Goal: Information Seeking & Learning: Learn about a topic

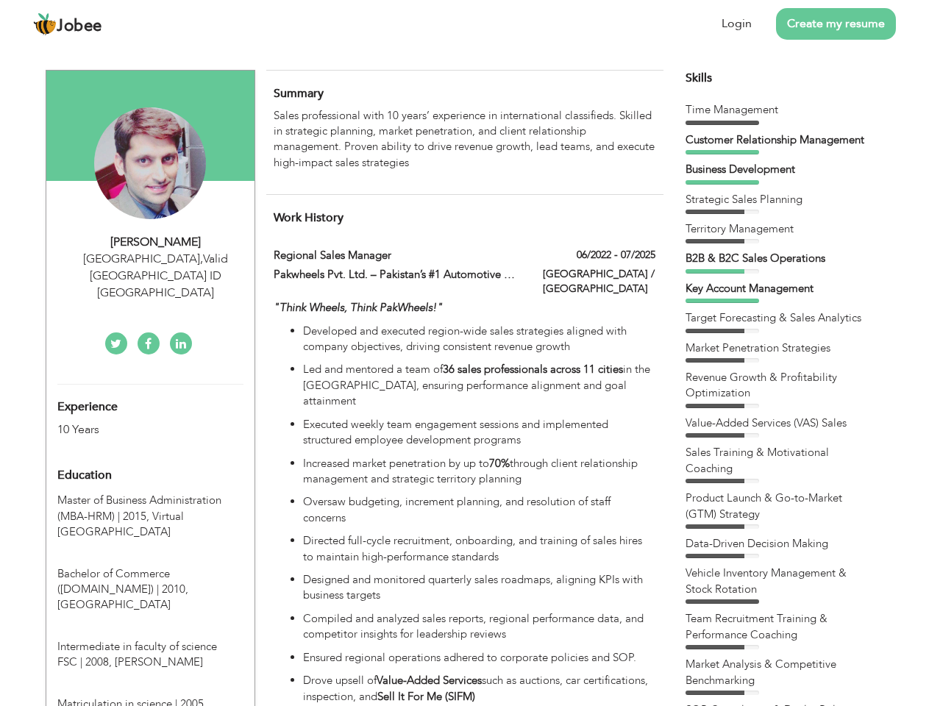
click at [150, 258] on div "[GEOGRAPHIC_DATA] , Valid [GEOGRAPHIC_DATA] ID [GEOGRAPHIC_DATA]" at bounding box center [155, 276] width 197 height 51
click at [156, 242] on div "[PERSON_NAME]" at bounding box center [155, 242] width 197 height 17
click at [156, 259] on div "[GEOGRAPHIC_DATA] , Valid [GEOGRAPHIC_DATA] ID [GEOGRAPHIC_DATA]" at bounding box center [155, 276] width 197 height 51
click at [150, 385] on div "Experience 10 Years" at bounding box center [133, 411] width 174 height 53
click at [133, 421] on div "10 Years" at bounding box center [132, 429] width 151 height 17
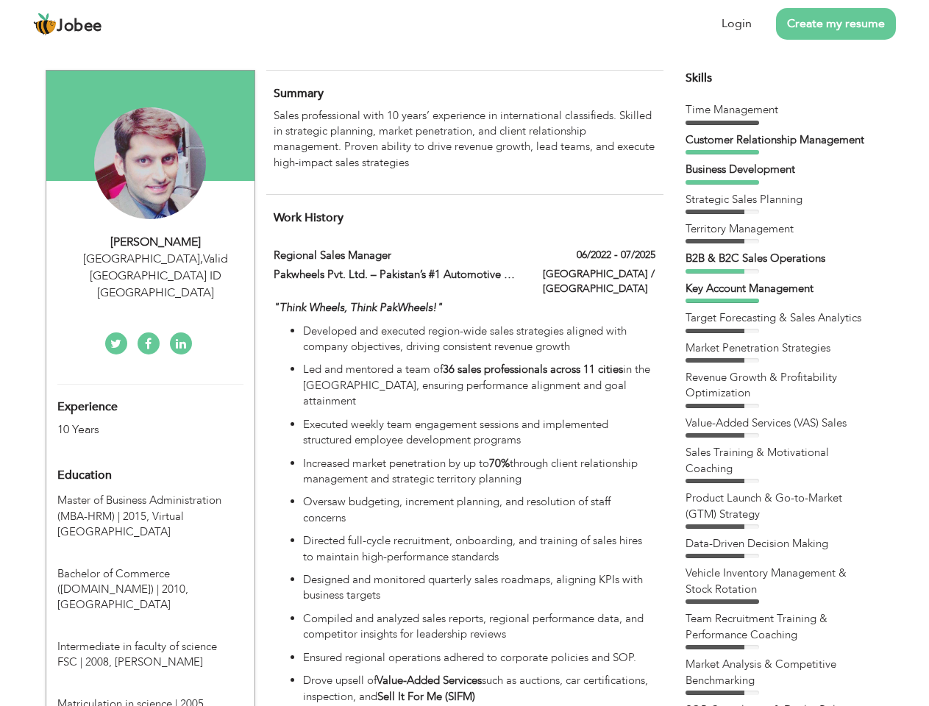
click at [150, 460] on div "Education" at bounding box center [133, 474] width 174 height 29
click at [150, 493] on span "Master of Business Administration (MBA-HRM) | 2015," at bounding box center [139, 508] width 164 height 30
click at [150, 566] on span "Bachelor of Commerce ([DOMAIN_NAME]) | 2010," at bounding box center [122, 581] width 131 height 30
click at [150, 639] on span "Intermediate in faculty of science FSC | 2008," at bounding box center [137, 654] width 160 height 30
click at [150, 696] on span "Matriculation in science | 2005," at bounding box center [131, 703] width 149 height 15
